Goal: Task Accomplishment & Management: Manage account settings

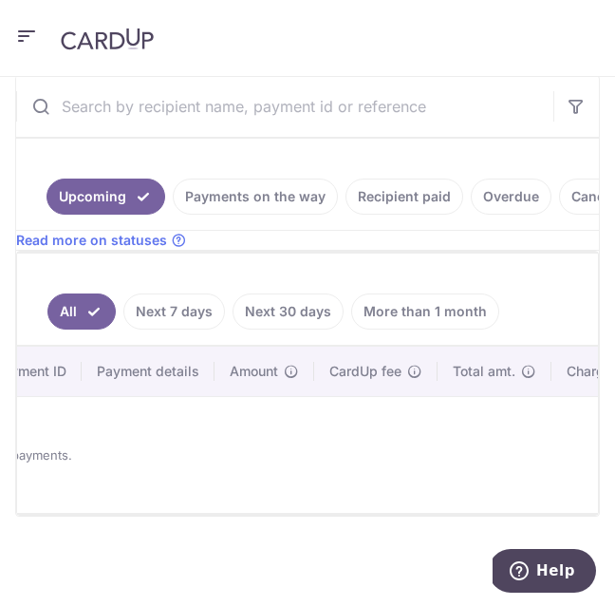
scroll to position [0, 159]
click at [27, 33] on icon "button" at bounding box center [26, 37] width 23 height 24
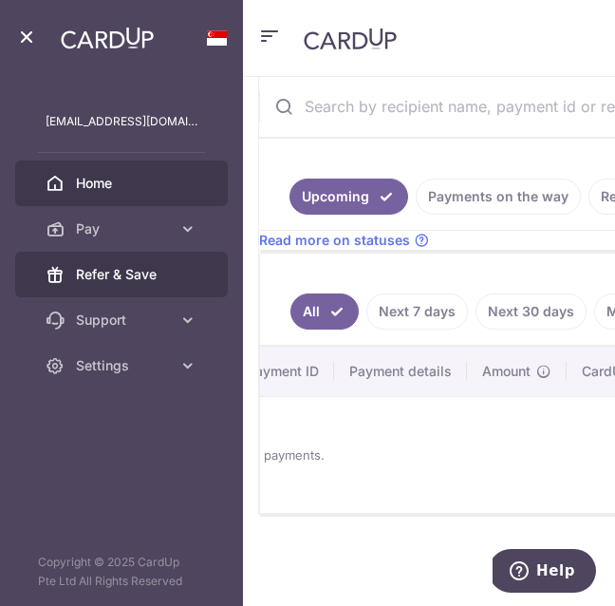
click at [149, 272] on span "Refer & Save" at bounding box center [137, 274] width 122 height 19
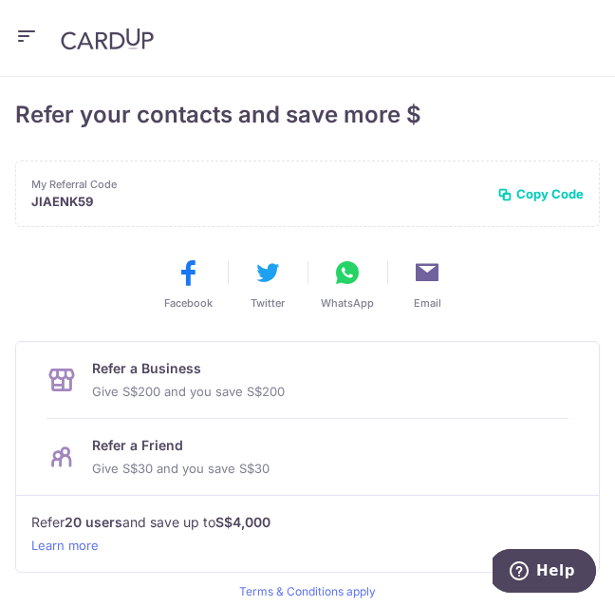
click at [25, 28] on icon "button" at bounding box center [26, 37] width 23 height 24
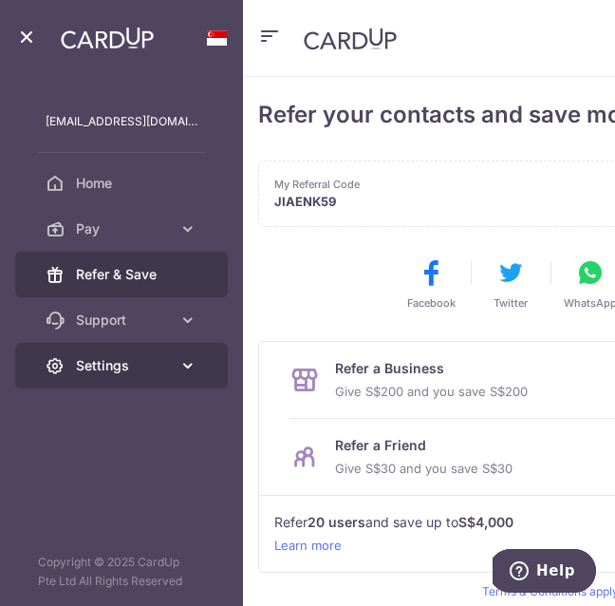
click at [114, 371] on span "Settings" at bounding box center [123, 365] width 95 height 19
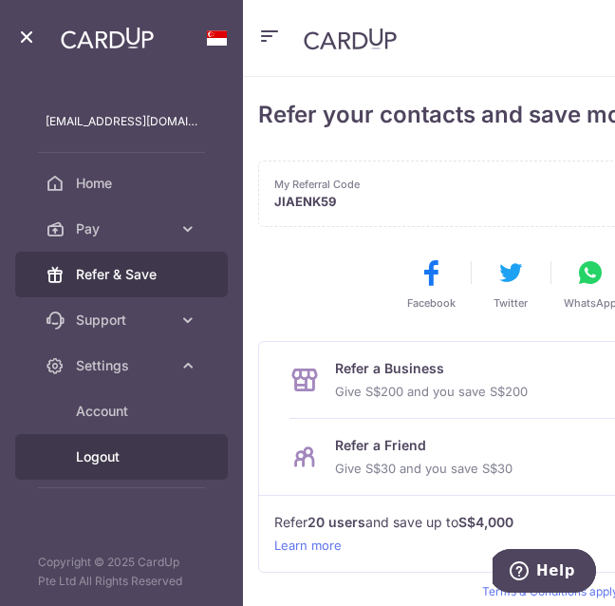
click at [110, 460] on span "Logout" at bounding box center [137, 456] width 122 height 19
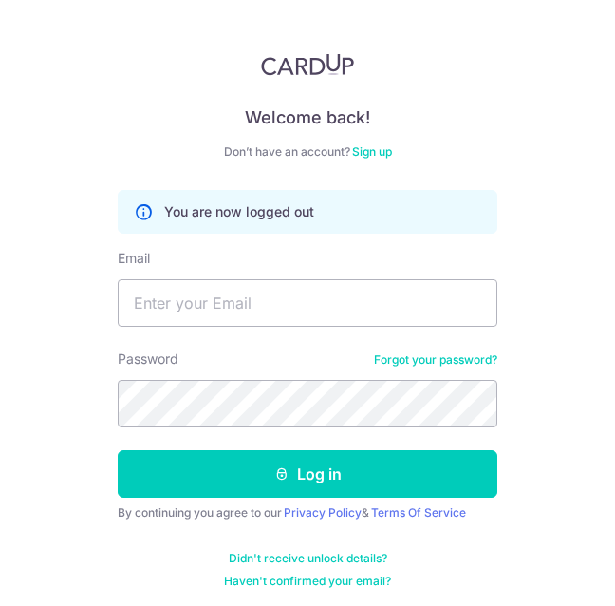
click at [86, 316] on div "Welcome back! Don’t have an account? Sign up You are now logged out Email Passw…" at bounding box center [307, 303] width 615 height 606
click at [162, 309] on input "Email" at bounding box center [308, 302] width 380 height 47
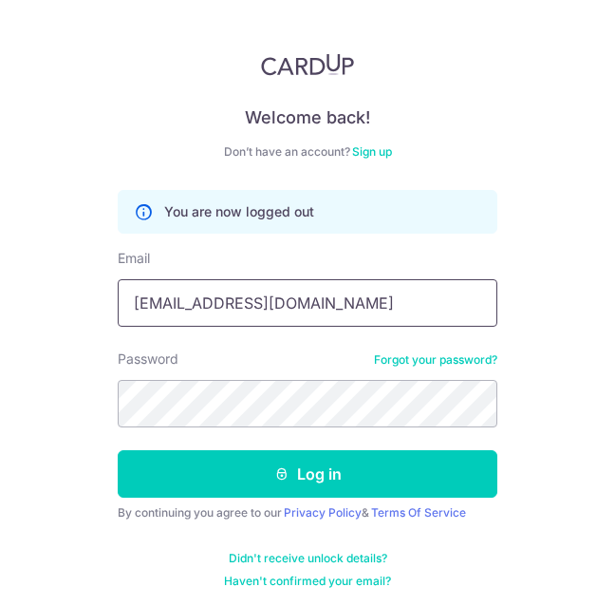
type input "[EMAIL_ADDRESS][DOMAIN_NAME]"
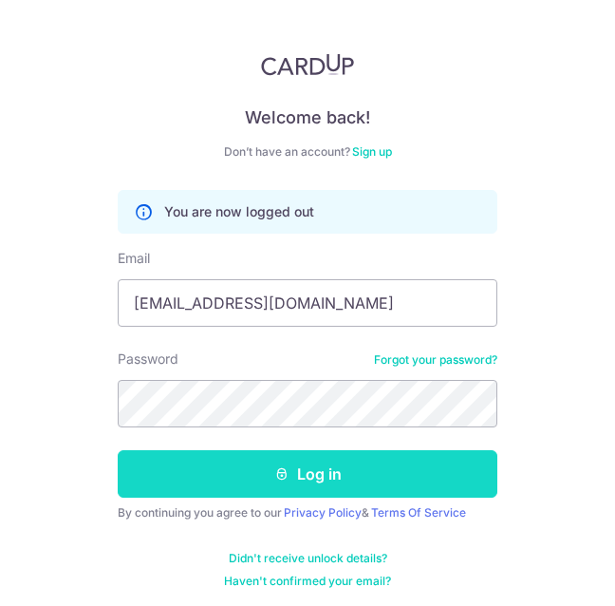
click at [184, 493] on button "Log in" at bounding box center [308, 473] width 380 height 47
